Goal: Find specific page/section: Find specific page/section

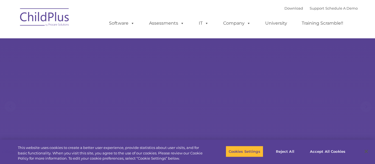
select select "MEDIUM"
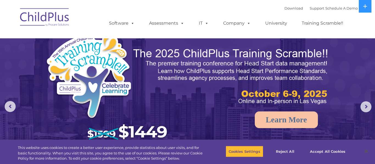
click at [51, 21] on img at bounding box center [44, 17] width 55 height 27
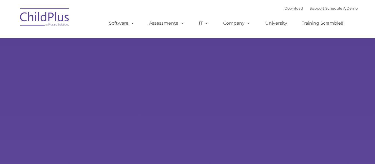
type input ""
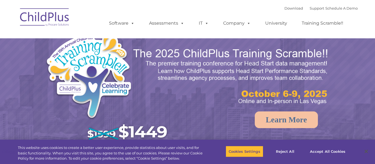
select select "MEDIUM"
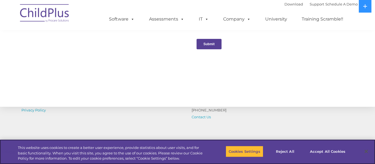
scroll to position [647, 0]
